Goal: Navigation & Orientation: Find specific page/section

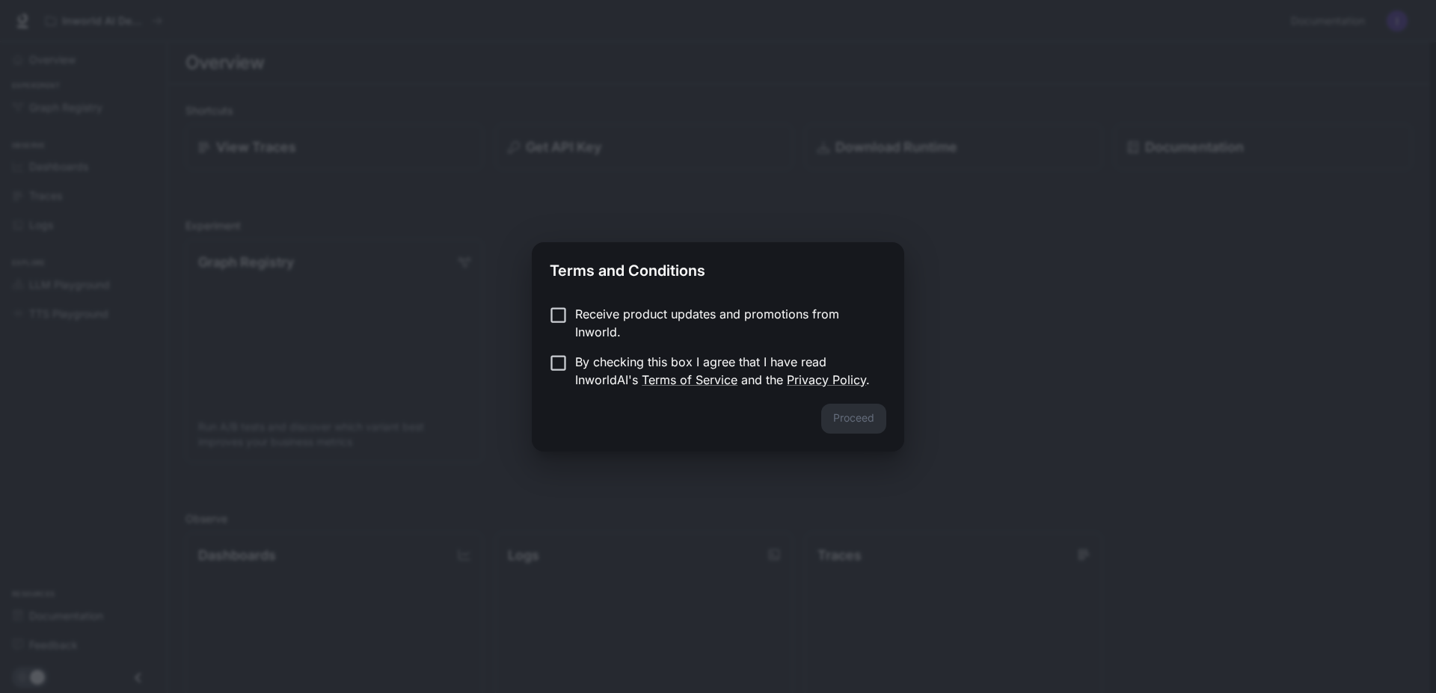
click at [593, 309] on p "Receive product updates and promotions from Inworld." at bounding box center [724, 323] width 299 height 36
click at [852, 412] on button "Proceed" at bounding box center [853, 419] width 65 height 30
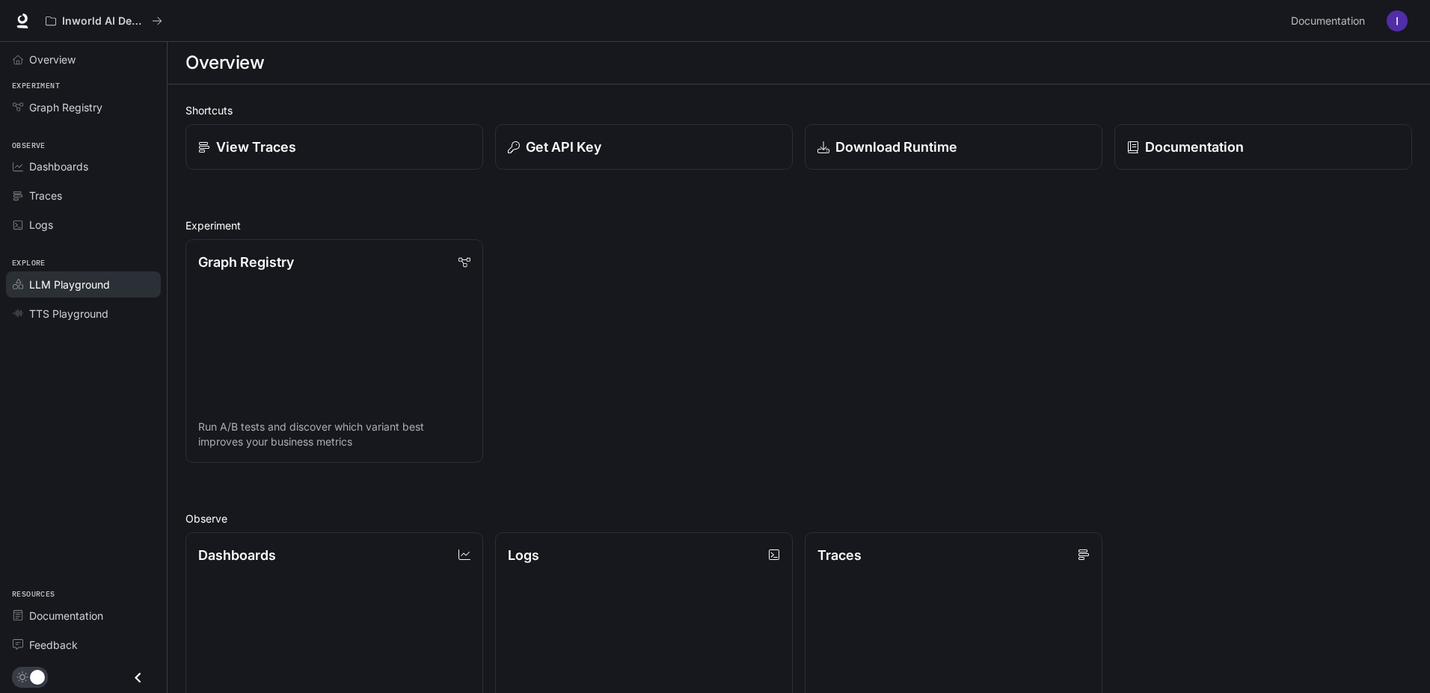
click at [65, 284] on span "LLM Playground" at bounding box center [69, 285] width 81 height 16
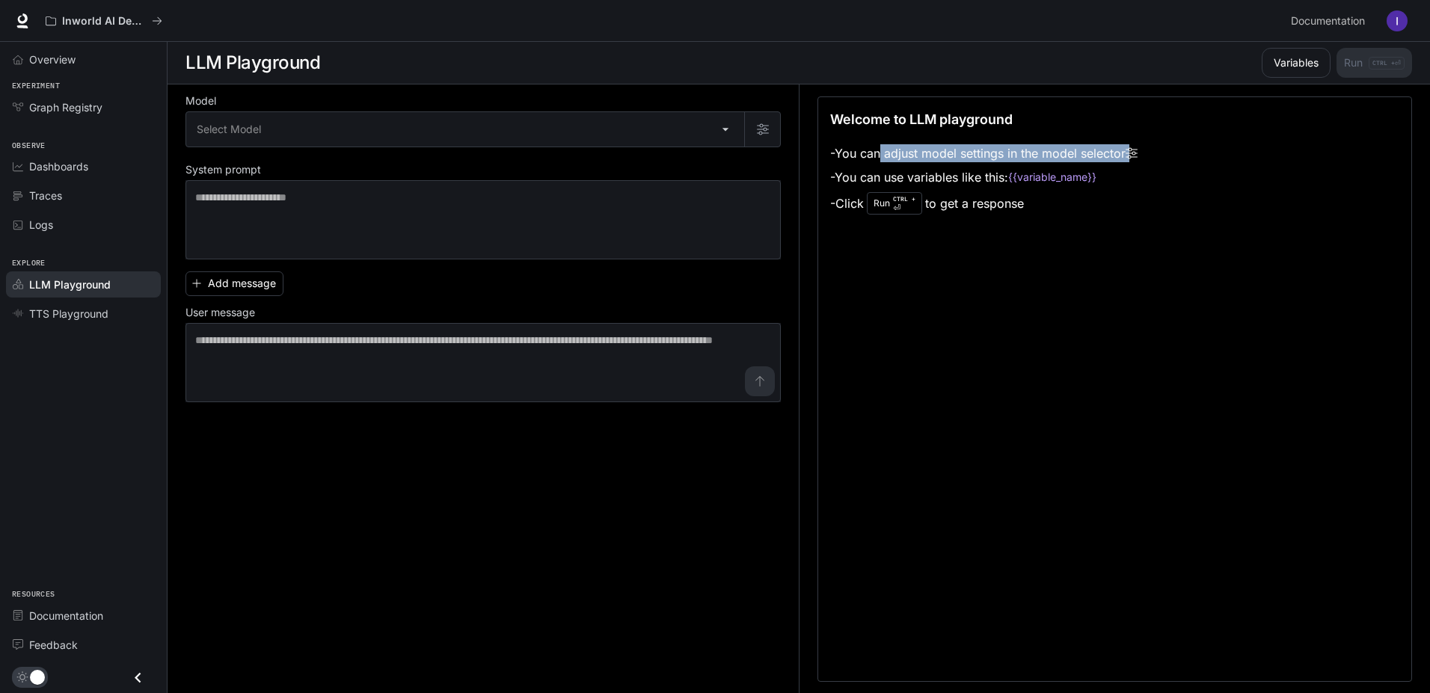
drag, startPoint x: 885, startPoint y: 156, endPoint x: 1140, endPoint y: 151, distance: 255.1
click at [1138, 151] on li "- You can adjust model settings in the model selector" at bounding box center [983, 153] width 307 height 24
click at [1296, 233] on div "Welcome to LLM playground - You can adjust model settings in the model selector…" at bounding box center [1115, 389] width 595 height 586
click at [1059, 269] on div "Welcome to LLM playground - You can adjust model settings in the model selector…" at bounding box center [1115, 389] width 595 height 586
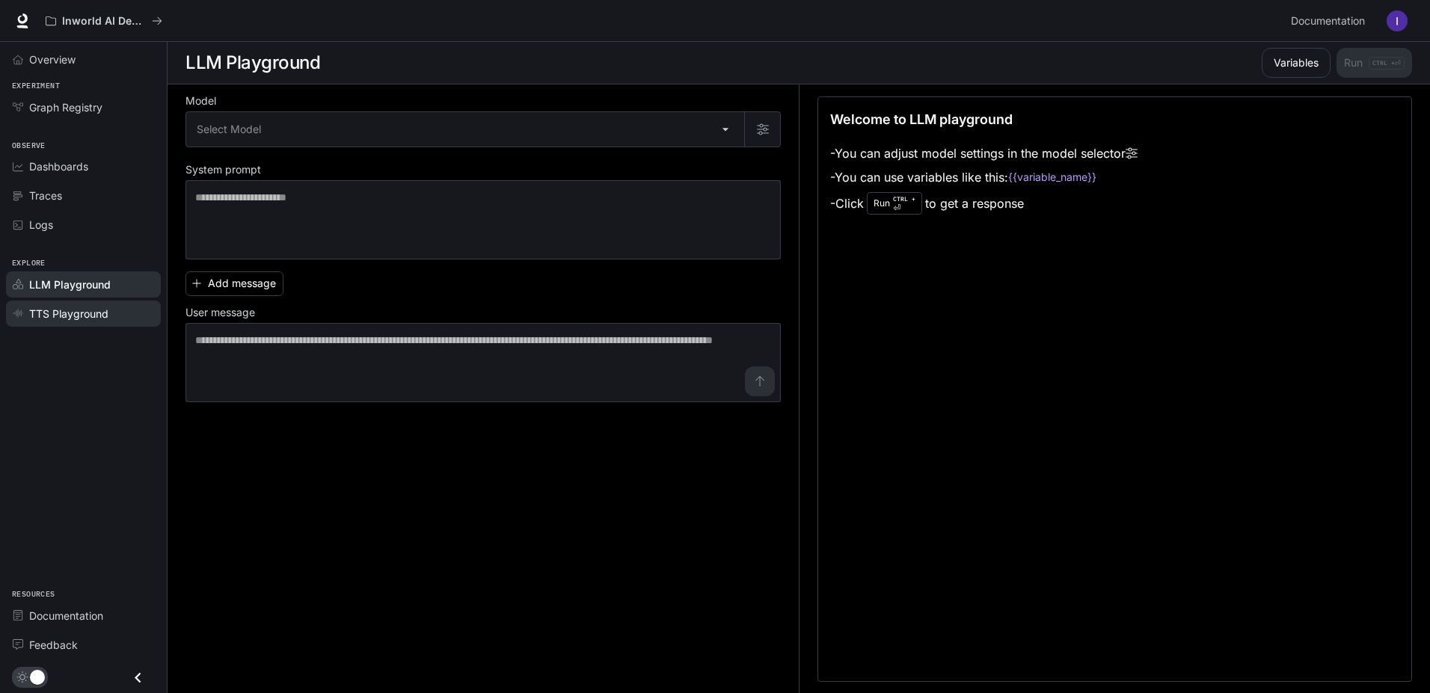
click at [76, 311] on span "TTS Playground" at bounding box center [68, 314] width 79 height 16
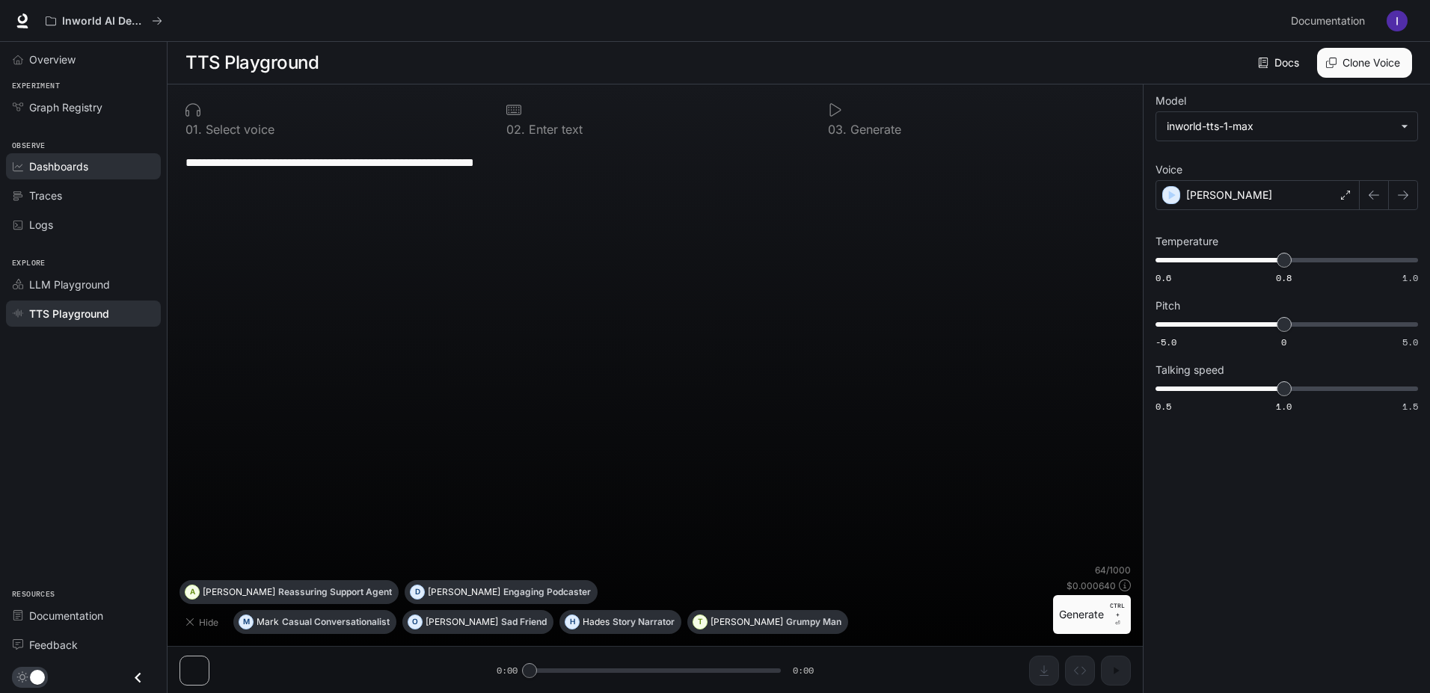
click at [46, 168] on span "Dashboards" at bounding box center [58, 167] width 59 height 16
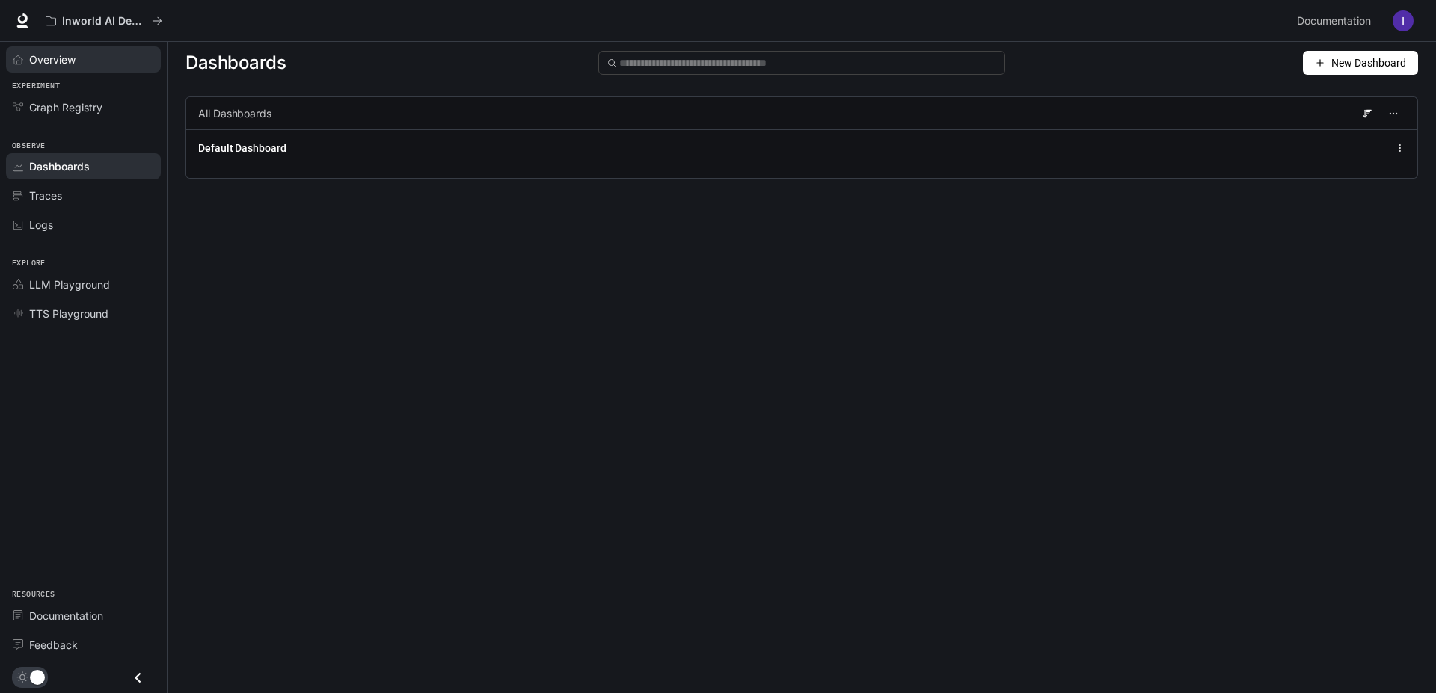
click at [55, 60] on span "Overview" at bounding box center [52, 60] width 46 height 16
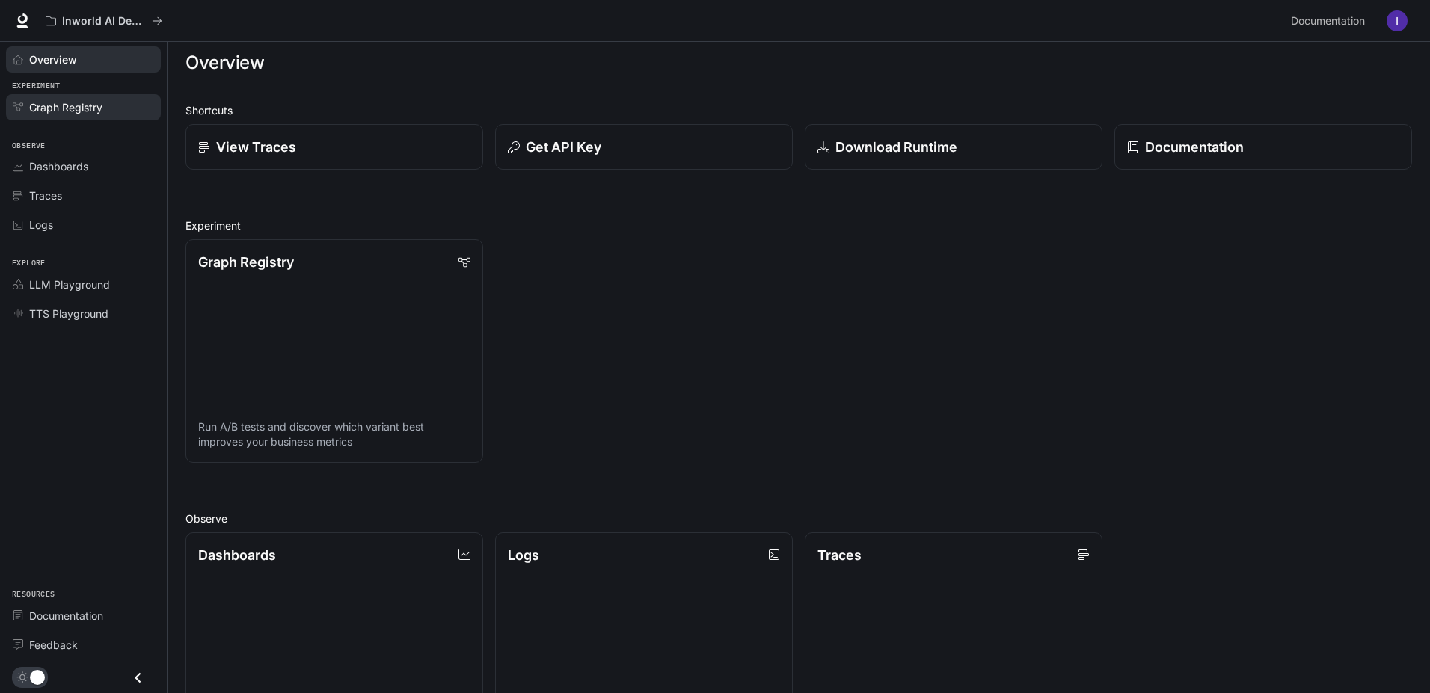
click at [52, 110] on span "Graph Registry" at bounding box center [65, 107] width 73 height 16
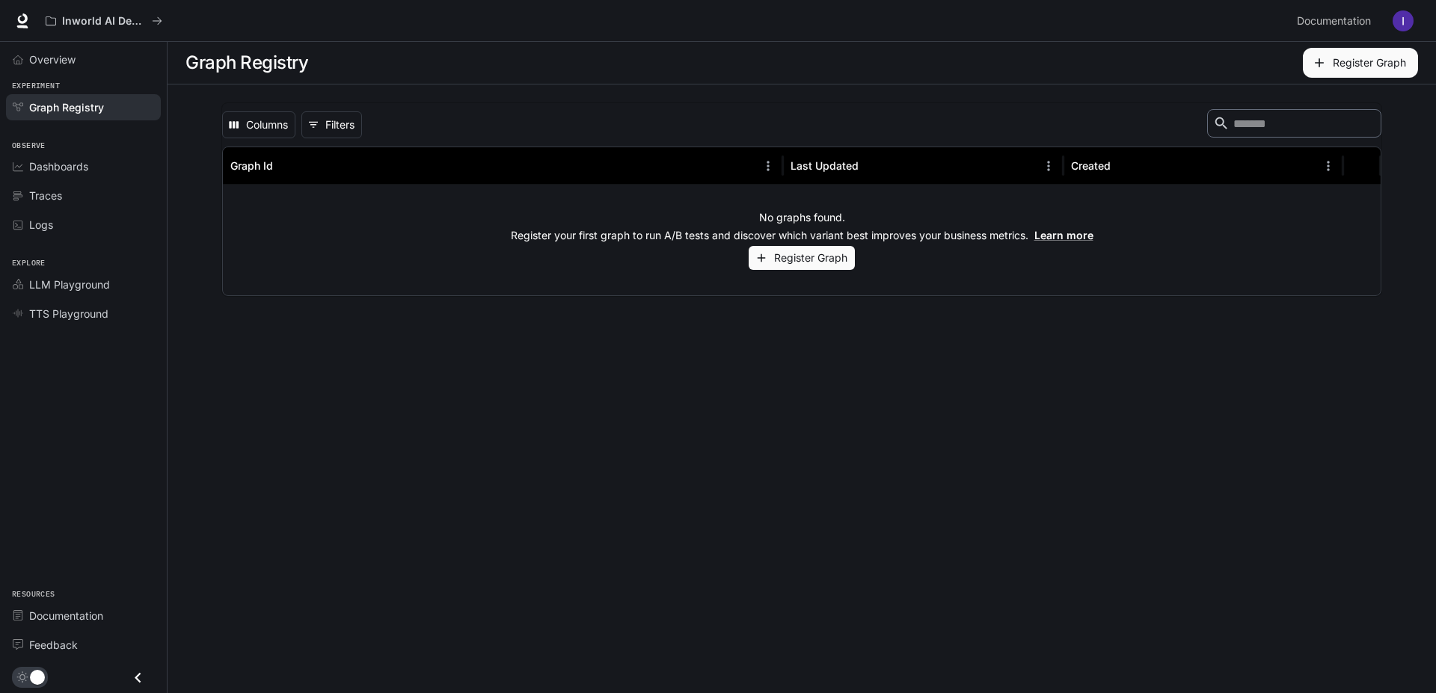
drag, startPoint x: 831, startPoint y: 266, endPoint x: 839, endPoint y: 352, distance: 86.4
click at [839, 352] on main "Graph Registry Register Graph Columns 0 Filters ​ Graph Id Last Updated Created…" at bounding box center [802, 368] width 1269 height 652
click at [828, 252] on button "Register Graph" at bounding box center [802, 258] width 106 height 25
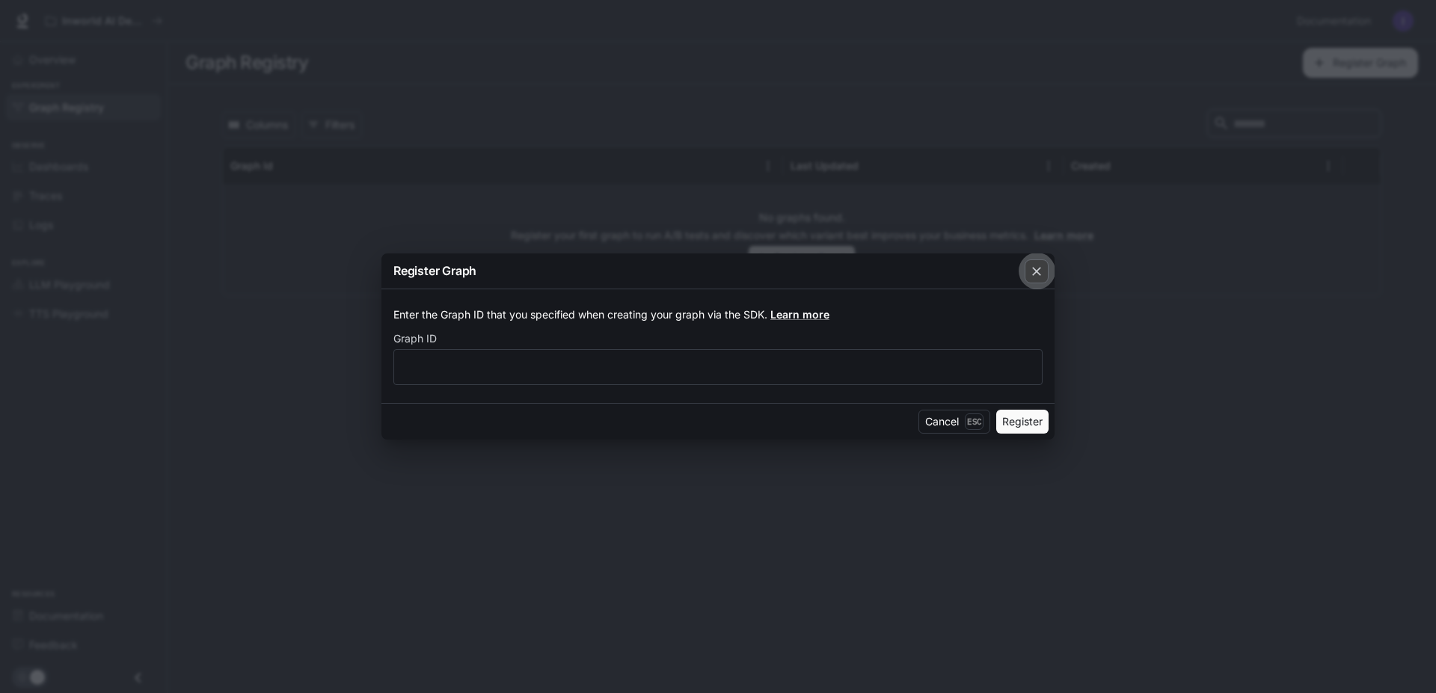
click at [1034, 270] on icon "button" at bounding box center [1036, 271] width 15 height 15
